Goal: Transaction & Acquisition: Book appointment/travel/reservation

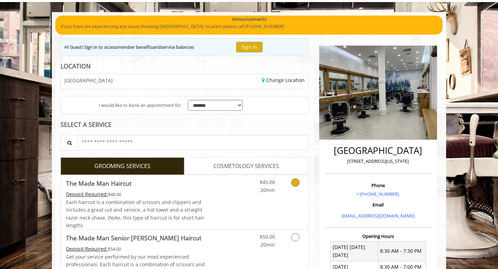
click at [295, 181] on icon "Grooming services" at bounding box center [295, 183] width 8 height 8
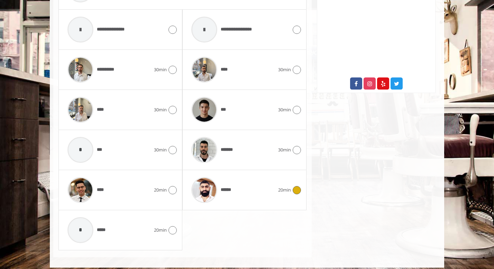
scroll to position [363, 0]
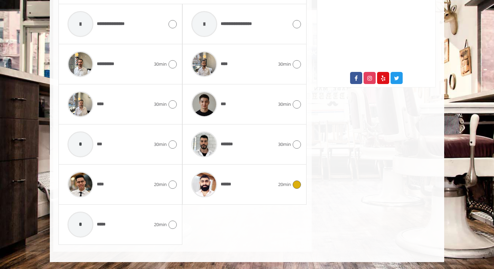
click at [294, 185] on icon at bounding box center [297, 185] width 8 height 8
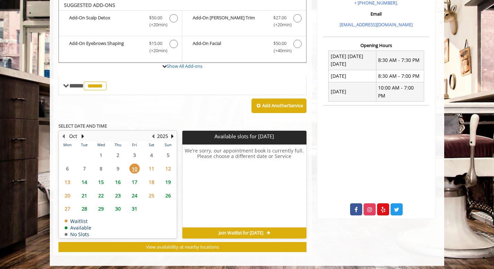
scroll to position [231, 0]
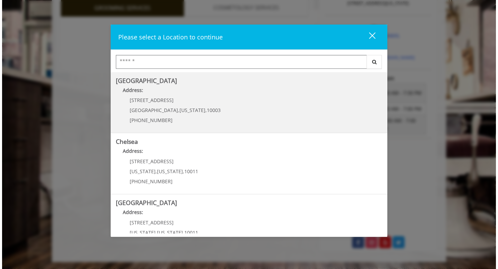
scroll to position [54, 0]
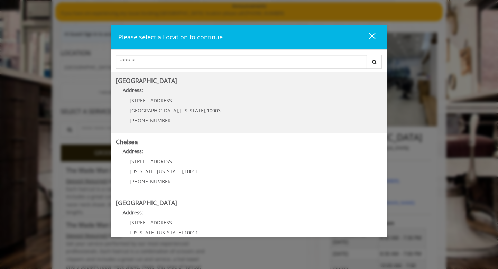
click at [244, 106] on Village "[GEOGRAPHIC_DATA] Address: [STREET_ADDRESS][US_STATE] (212) 598-1840" at bounding box center [249, 102] width 266 height 51
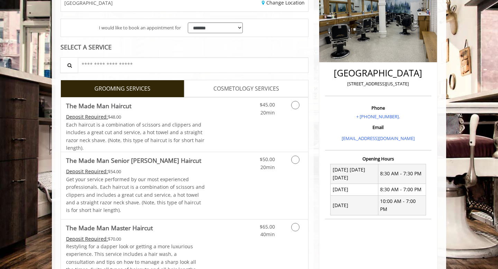
scroll to position [141, 0]
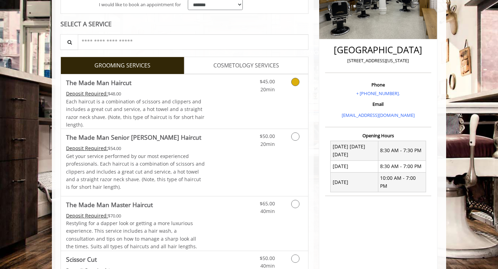
click at [295, 86] on icon "Grooming services" at bounding box center [295, 82] width 8 height 8
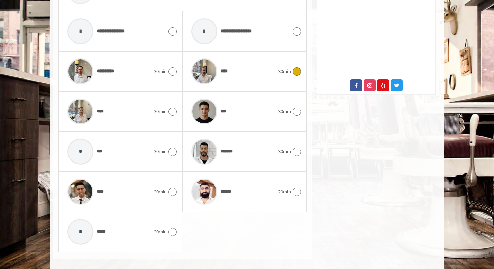
scroll to position [363, 0]
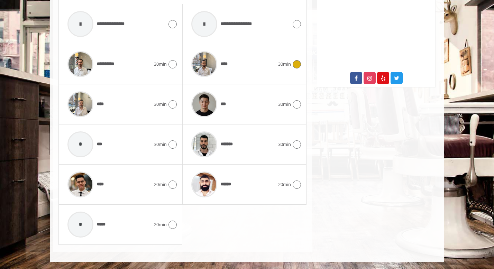
click at [296, 65] on icon at bounding box center [297, 64] width 8 height 8
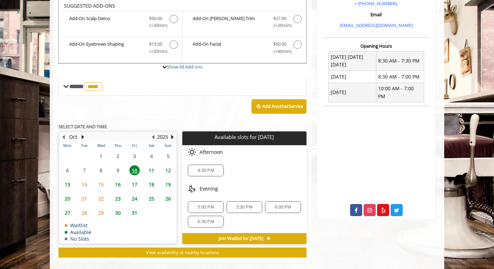
scroll to position [231, 0]
